Goal: Task Accomplishment & Management: Manage account settings

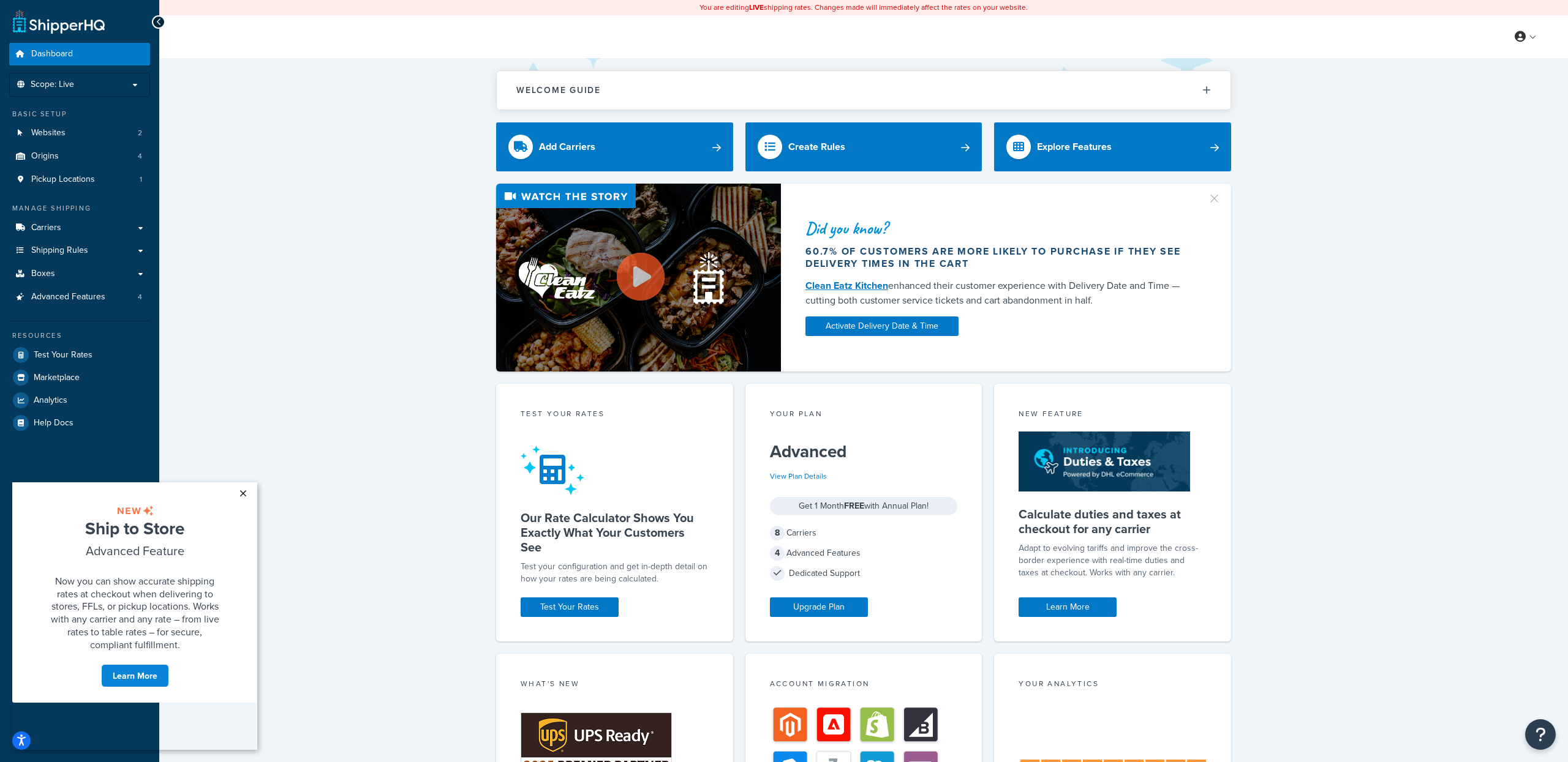
click at [235, 490] on link "×" at bounding box center [243, 493] width 22 height 22
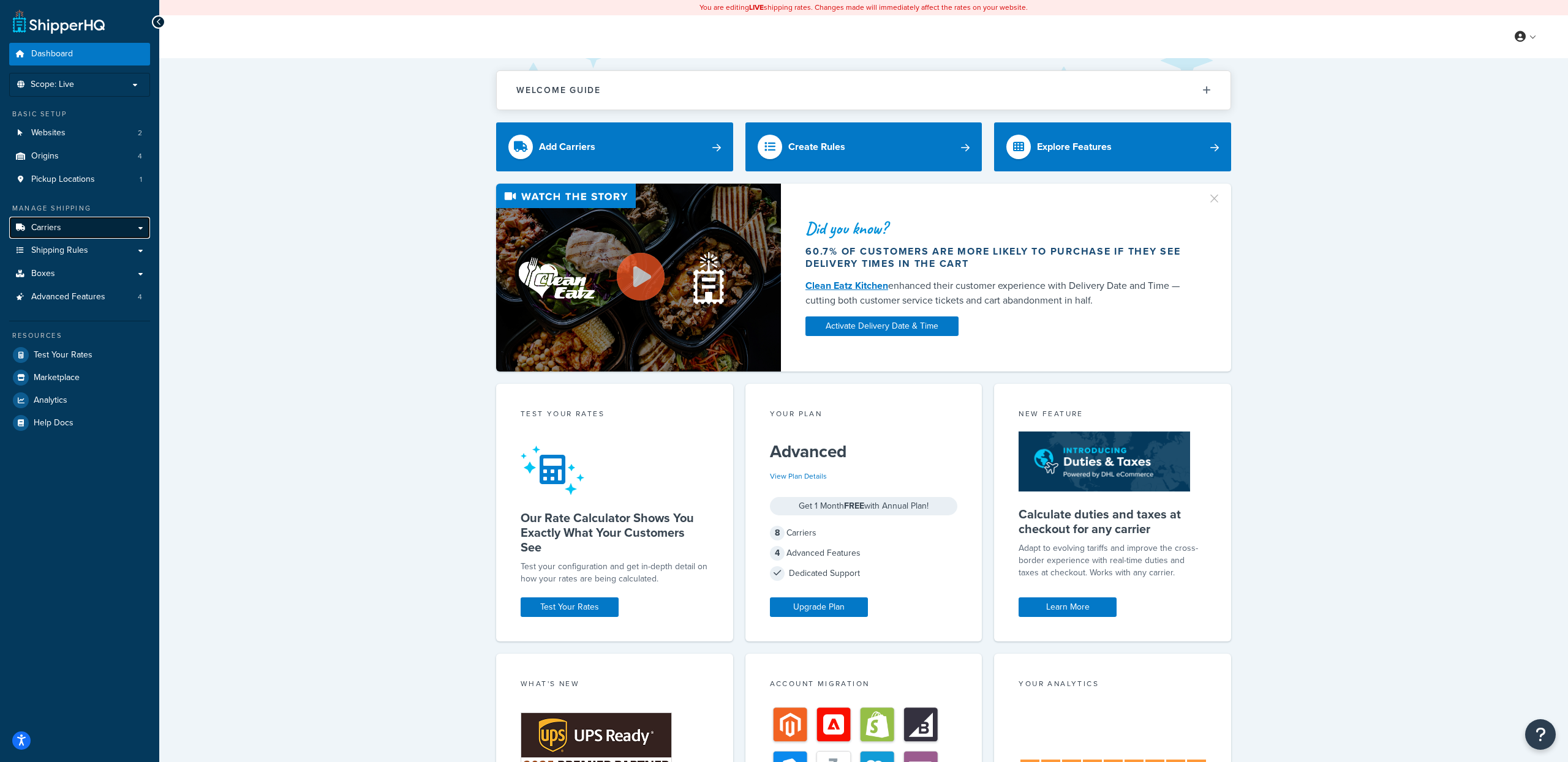
click at [51, 228] on span "Carriers" at bounding box center [46, 228] width 30 height 10
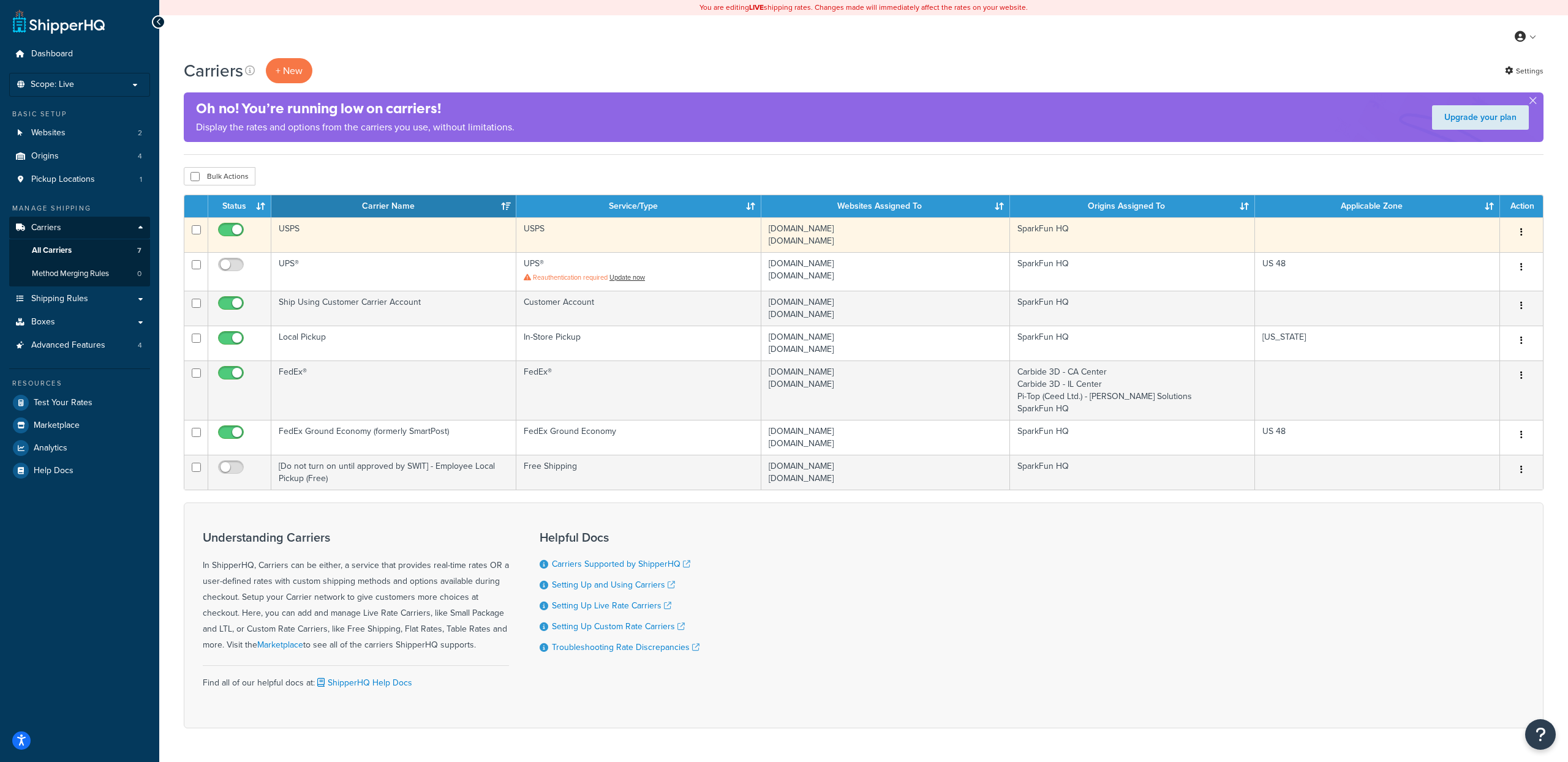
click at [329, 240] on td "USPS" at bounding box center [393, 235] width 245 height 35
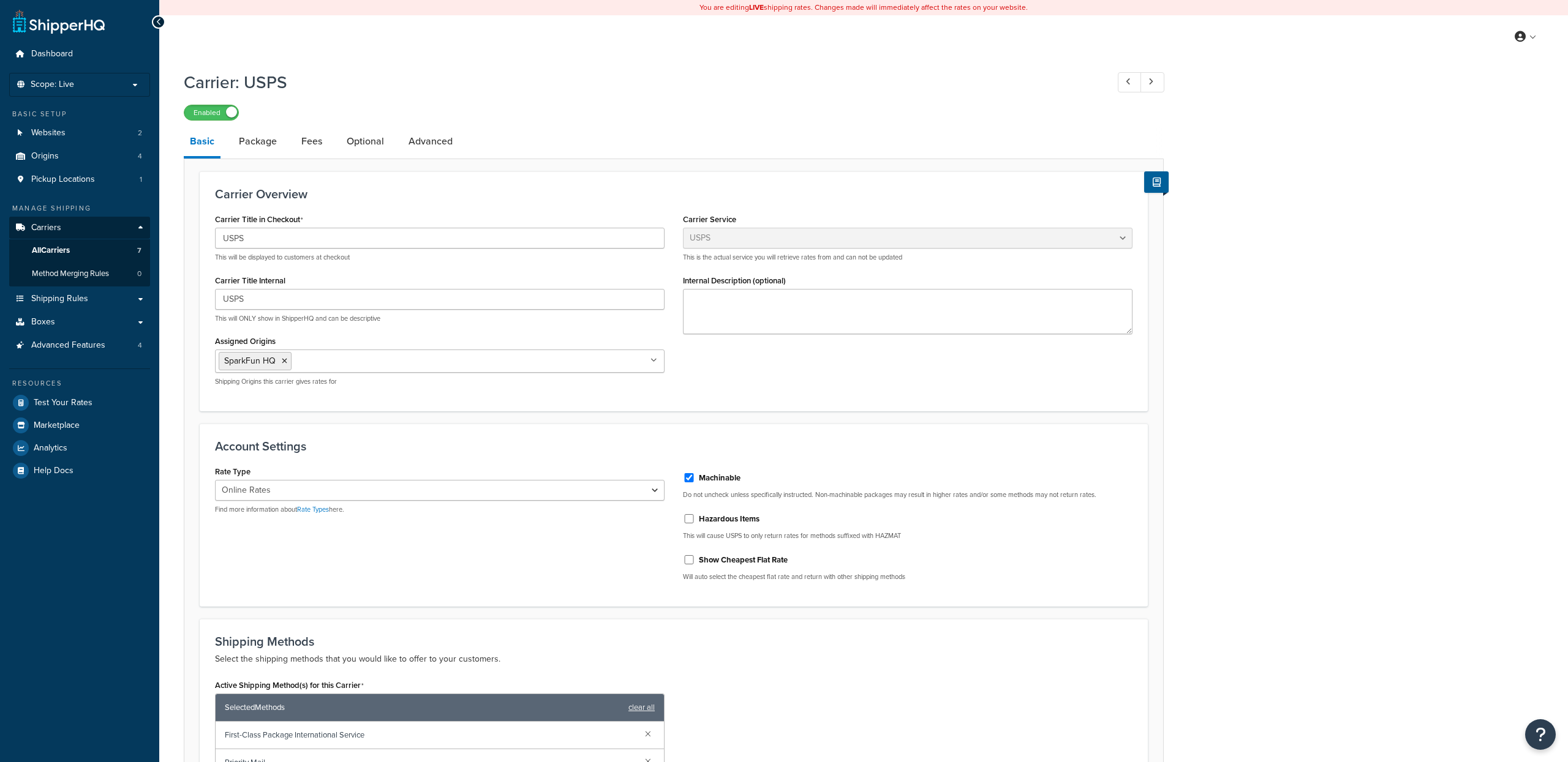
select select "usps"
select select "ONLINE"
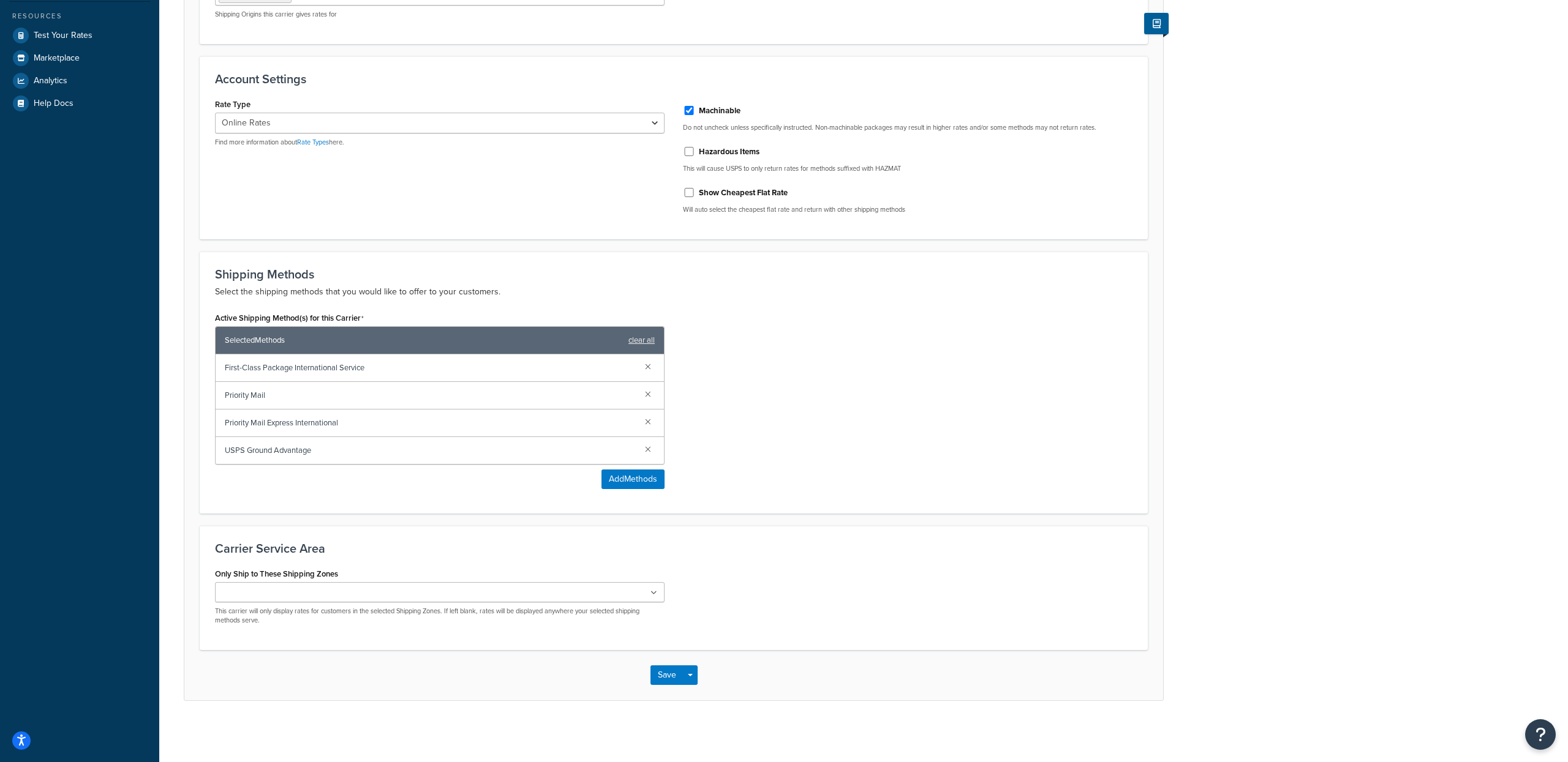
scroll to position [371, 0]
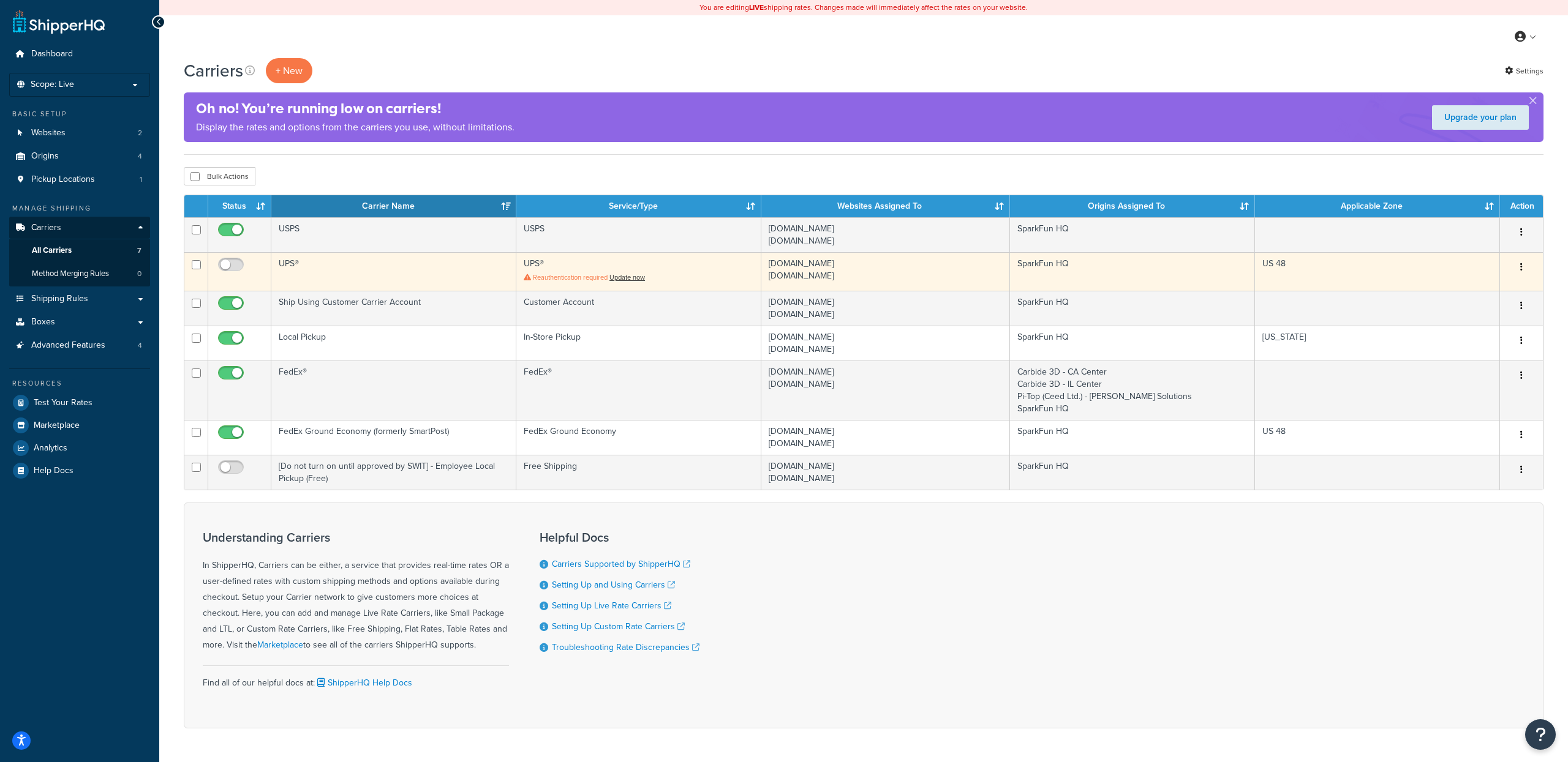
click at [318, 274] on td "UPS®" at bounding box center [393, 271] width 245 height 38
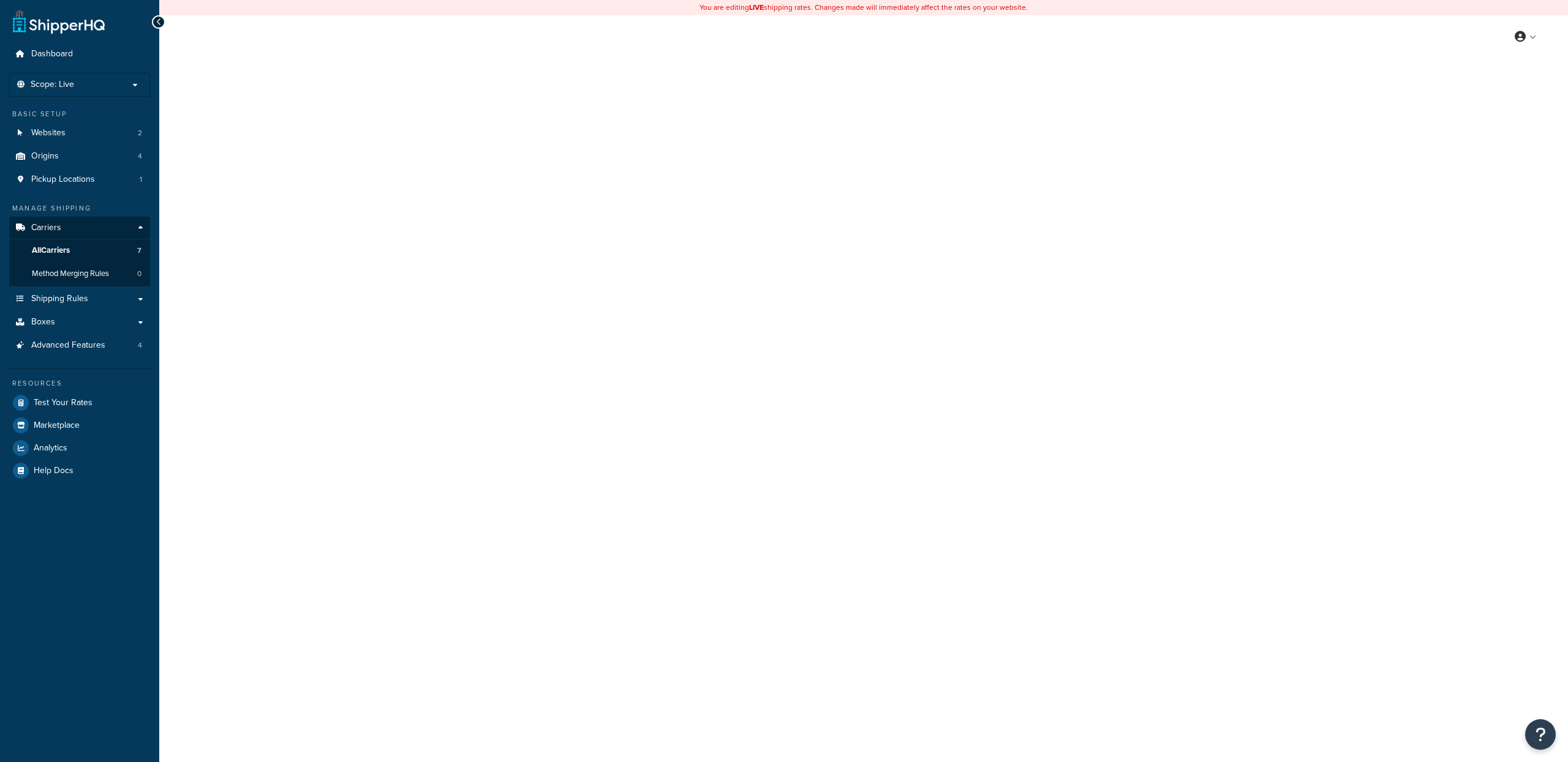
select select "ups"
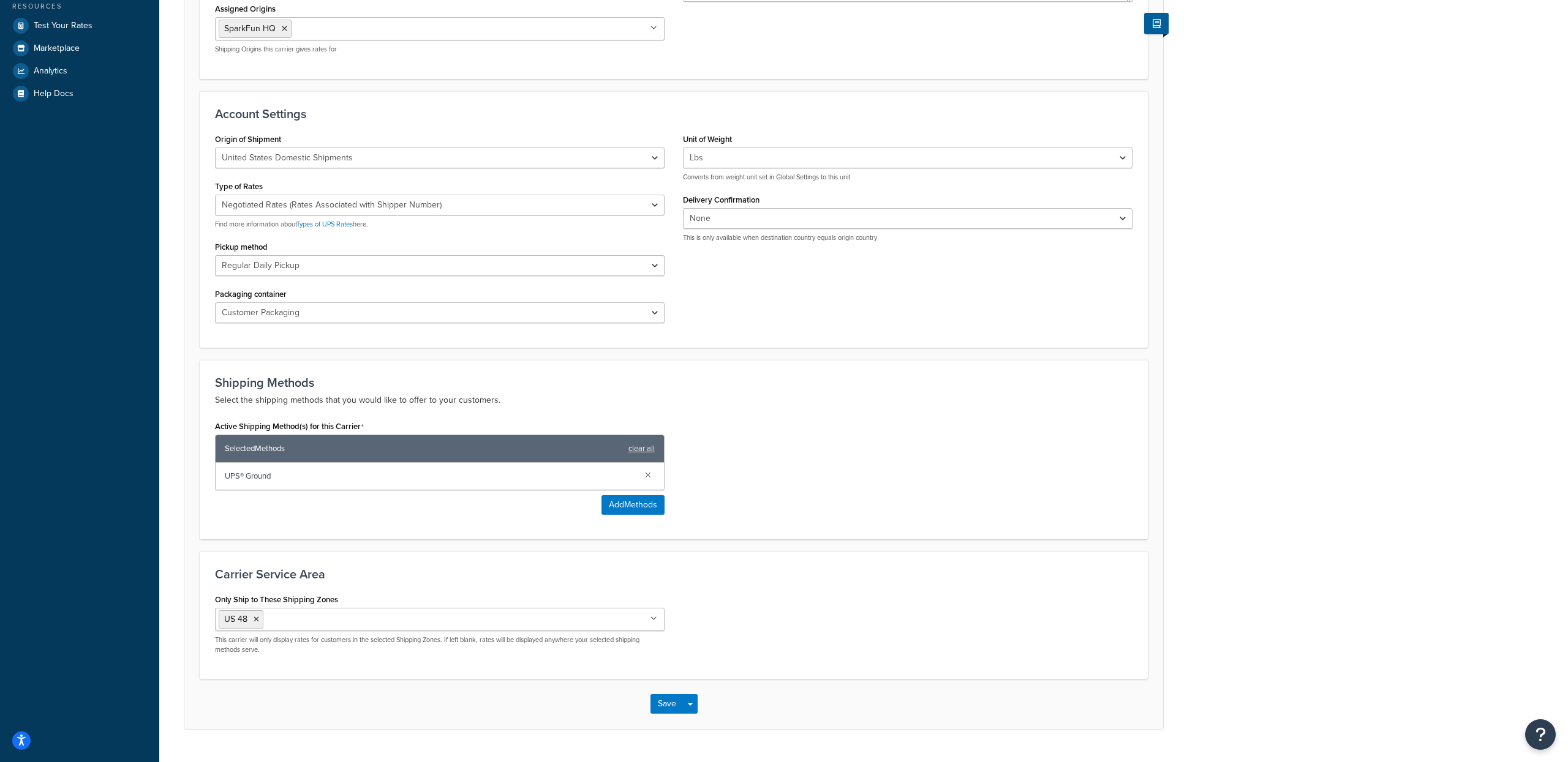
scroll to position [410, 0]
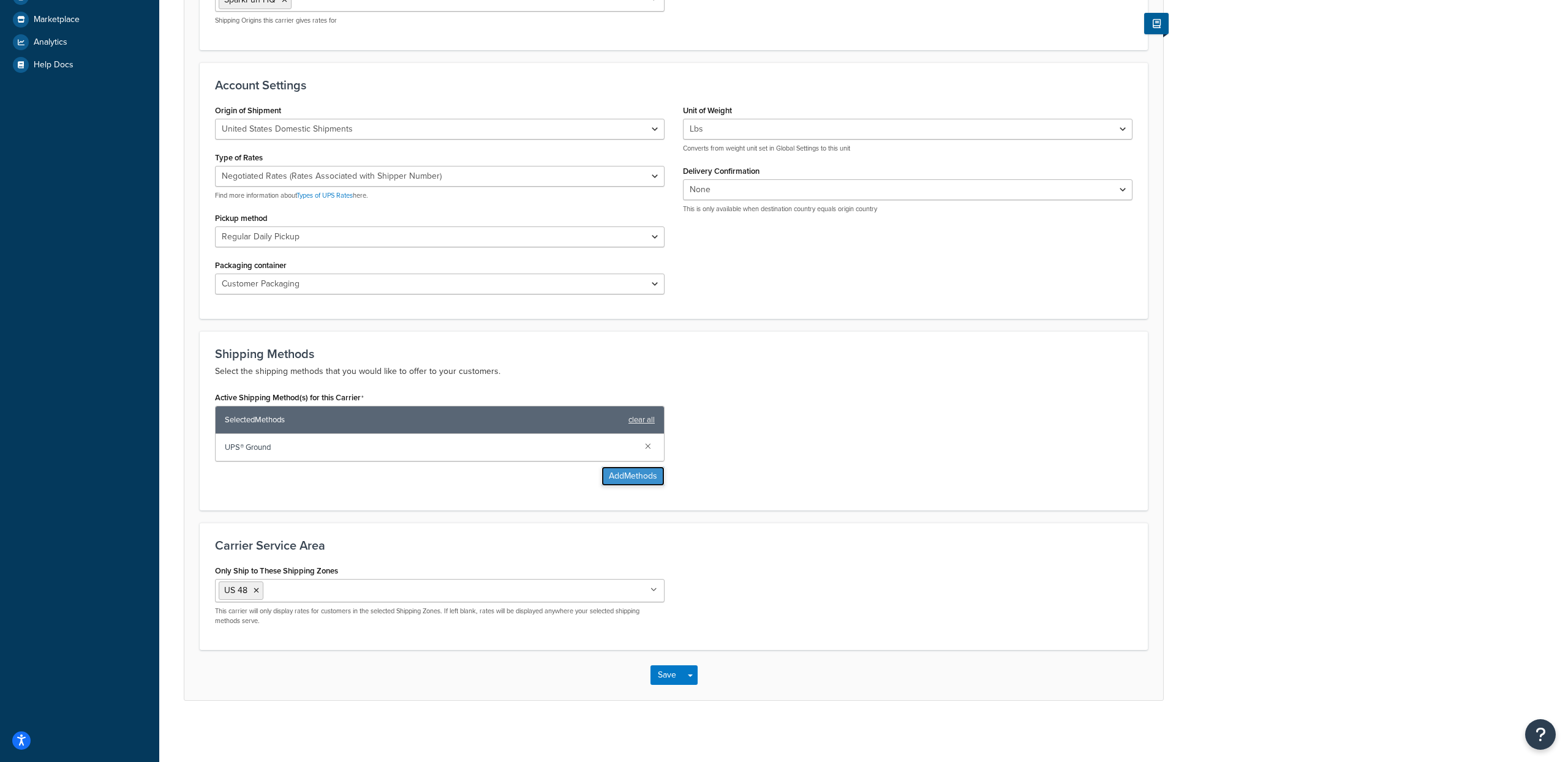
click at [625, 476] on button "Add Methods" at bounding box center [632, 476] width 63 height 19
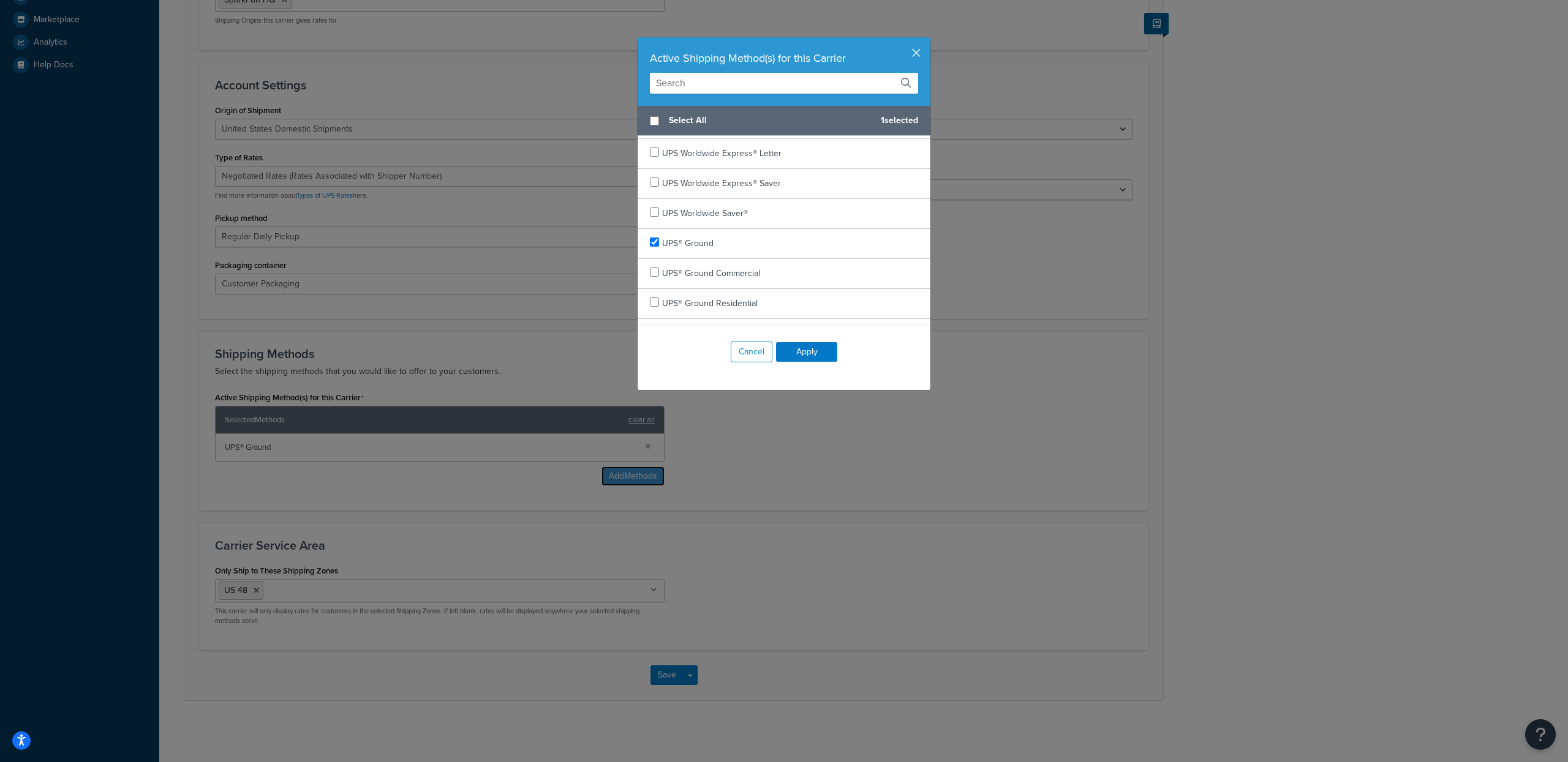
scroll to position [715, 0]
click at [1276, 256] on div "Active Shipping Method(s) for this Carrier Select All 1 selected UPS 2nd Day Ai…" at bounding box center [784, 381] width 1568 height 762
